Goal: Task Accomplishment & Management: Manage account settings

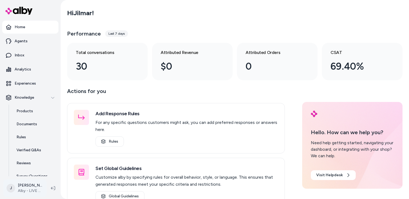
click at [34, 183] on html "Home Agents Inbox Analytics Experiences Knowledge Products Documents Rules Veri…" at bounding box center [204, 99] width 409 height 199
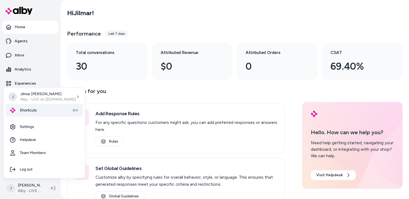
click at [35, 107] on span "Shortcuts" at bounding box center [28, 109] width 17 height 5
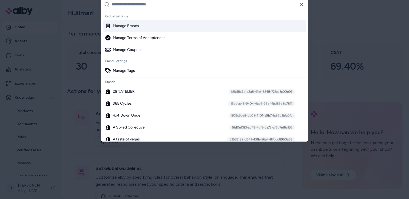
click at [142, 27] on div "Manage Brands" at bounding box center [204, 26] width 203 height 12
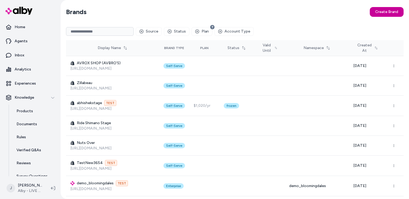
click at [376, 11] on button "Create Brand" at bounding box center [387, 12] width 34 height 10
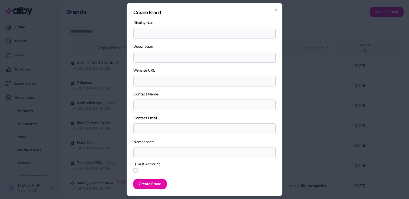
click at [132, 168] on div "Create Brand Create a new brand to get started. Display Name Description Websit…" at bounding box center [205, 99] width 156 height 192
click at [276, 12] on icon "button" at bounding box center [276, 10] width 4 height 4
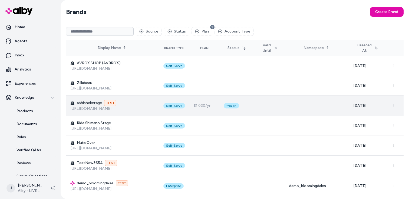
click at [73, 103] on icon at bounding box center [73, 103] width 4 height 4
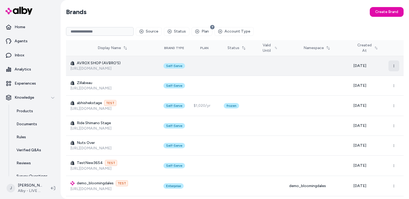
click at [395, 63] on button "button" at bounding box center [394, 65] width 11 height 11
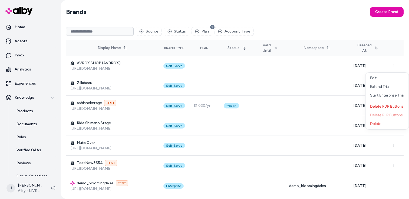
click at [327, 23] on div "Source Status Plan Account Type" at bounding box center [235, 31] width 338 height 17
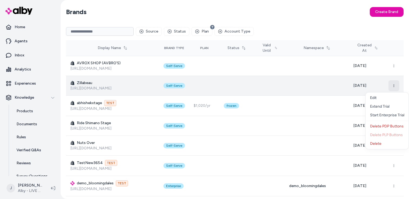
click at [395, 84] on icon "button" at bounding box center [394, 85] width 3 height 3
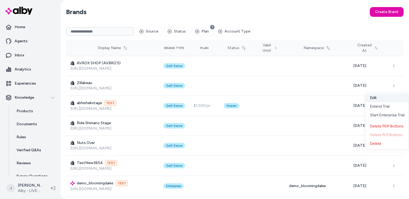
click at [374, 96] on button "Edit" at bounding box center [387, 97] width 43 height 9
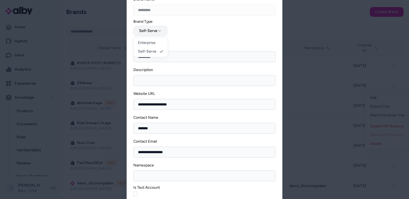
click at [159, 33] on icon "button" at bounding box center [160, 31] width 4 height 4
click at [160, 31] on icon "button" at bounding box center [160, 31] width 4 height 4
click at [325, 15] on div at bounding box center [204, 99] width 409 height 199
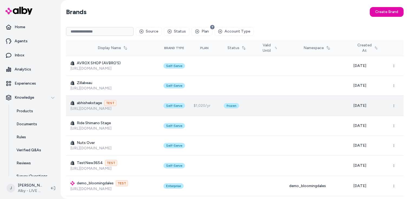
drag, startPoint x: 136, startPoint y: 110, endPoint x: 70, endPoint y: 109, distance: 66.1
click at [70, 109] on td "abhishekxtage TEST [URL][DOMAIN_NAME]" at bounding box center [112, 106] width 93 height 20
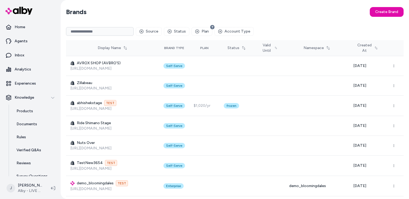
copy link "[URL][DOMAIN_NAME]"
click at [373, 12] on button "Create Brand" at bounding box center [387, 12] width 34 height 10
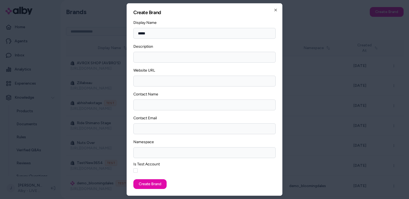
type input "*****"
click at [149, 56] on input "Description" at bounding box center [204, 57] width 142 height 11
click at [302, 25] on div at bounding box center [204, 99] width 409 height 199
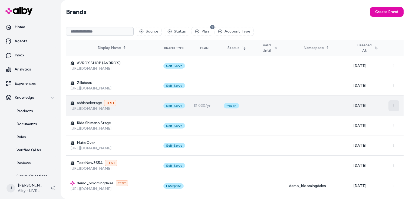
click at [396, 105] on button "button" at bounding box center [394, 105] width 11 height 11
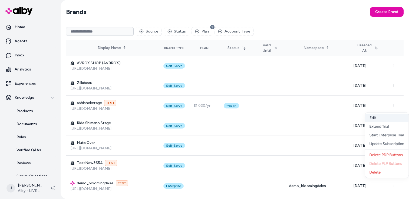
click at [390, 114] on button "Edit" at bounding box center [388, 117] width 44 height 9
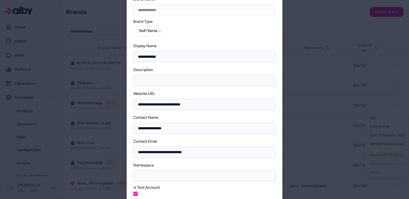
click at [320, 14] on div at bounding box center [204, 99] width 409 height 199
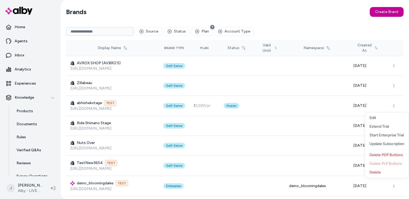
click at [390, 11] on button "Create Brand" at bounding box center [387, 12] width 34 height 10
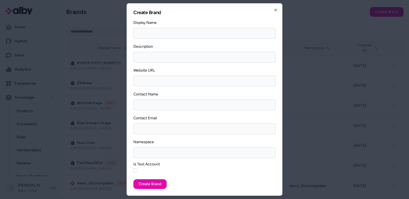
type input "**********"
click at [182, 79] on input "Website URL" at bounding box center [204, 81] width 142 height 11
paste input "**********"
type input "**********"
click at [173, 108] on input "Contact Name" at bounding box center [204, 104] width 142 height 11
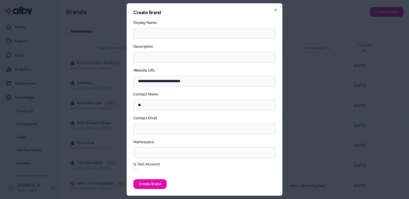
type input "*"
type input "**"
click at [154, 126] on input "text" at bounding box center [204, 128] width 142 height 11
paste input "**********"
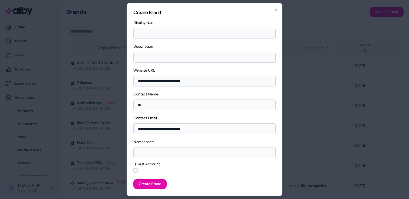
type input "*"
type input "**********"
click at [174, 31] on input "Display Name" at bounding box center [204, 33] width 142 height 11
type input "**********"
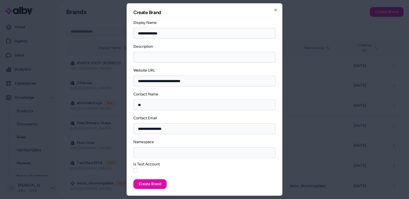
click at [136, 169] on button "button" at bounding box center [135, 170] width 4 height 4
click at [155, 186] on button "Create Brand" at bounding box center [149, 184] width 33 height 10
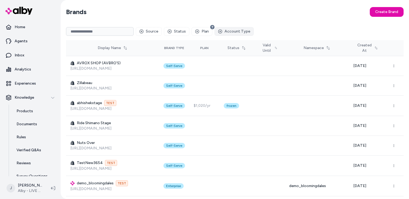
click at [233, 32] on button "Account Type" at bounding box center [234, 31] width 39 height 9
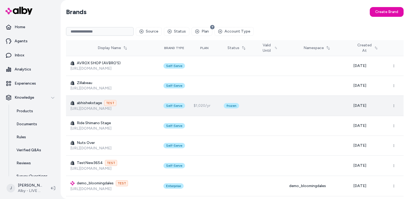
click at [396, 98] on td at bounding box center [395, 106] width 18 height 20
click at [394, 102] on button "button" at bounding box center [394, 105] width 11 height 11
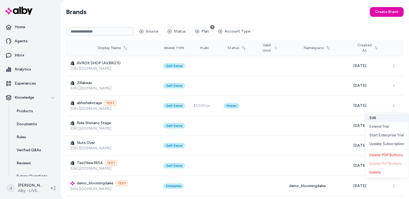
click at [392, 117] on button "Edit" at bounding box center [388, 117] width 44 height 9
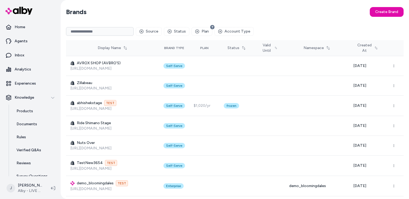
click at [101, 33] on input at bounding box center [100, 31] width 68 height 9
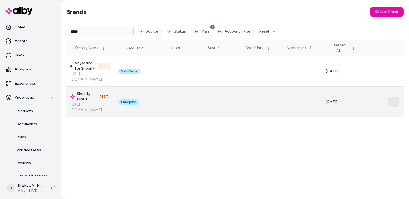
type input "*****"
click at [394, 100] on icon "button" at bounding box center [394, 101] width 3 height 3
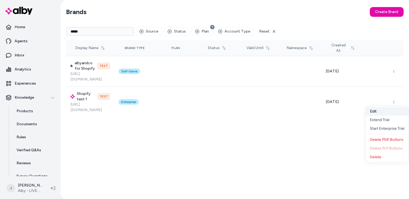
click at [385, 113] on button "Edit" at bounding box center [387, 111] width 43 height 9
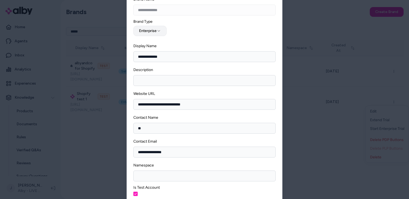
click at [160, 31] on icon "button" at bounding box center [159, 31] width 4 height 4
select select "**********"
click at [304, 176] on div at bounding box center [204, 99] width 409 height 199
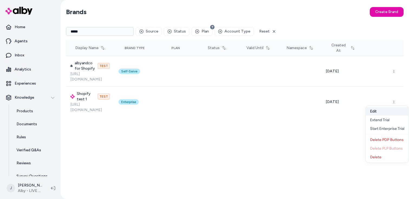
click at [382, 112] on button "Edit" at bounding box center [387, 111] width 43 height 9
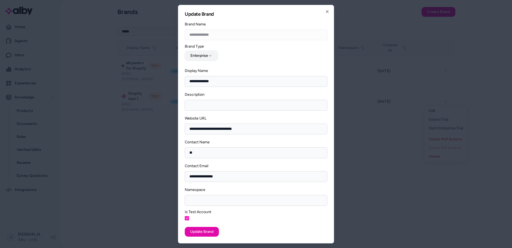
click at [200, 52] on button "Enterprise" at bounding box center [201, 56] width 33 height 10
select select "**********"
click at [194, 198] on button "Update Brand" at bounding box center [202, 232] width 34 height 10
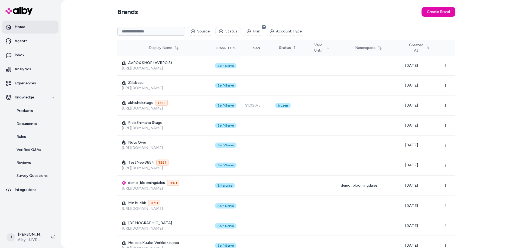
click at [2, 24] on link "Home" at bounding box center [30, 27] width 56 height 13
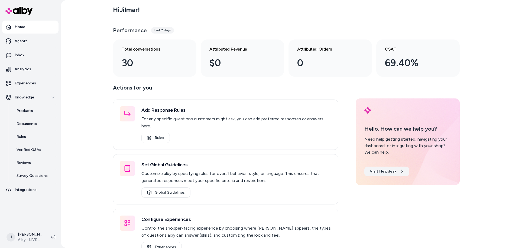
click at [380, 175] on link "Visit Helpdesk" at bounding box center [386, 172] width 45 height 10
